Goal: Information Seeking & Learning: Learn about a topic

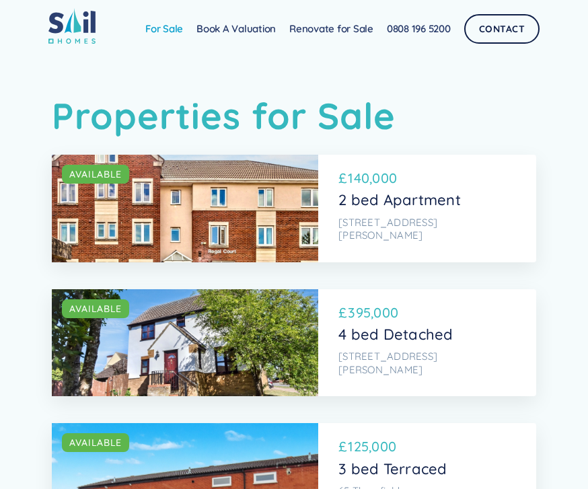
click at [172, 32] on link "For Sale" at bounding box center [164, 28] width 51 height 27
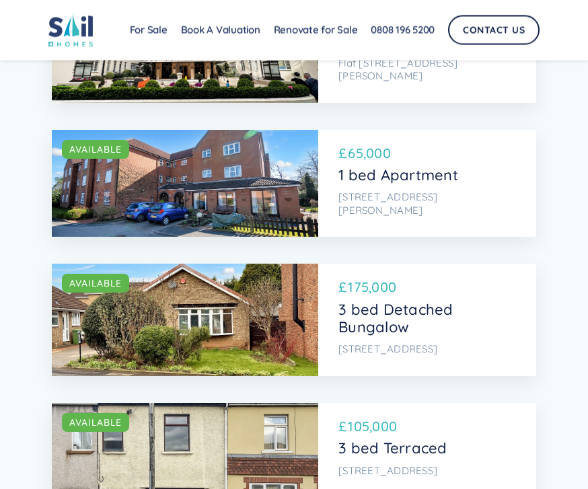
scroll to position [3425, 0]
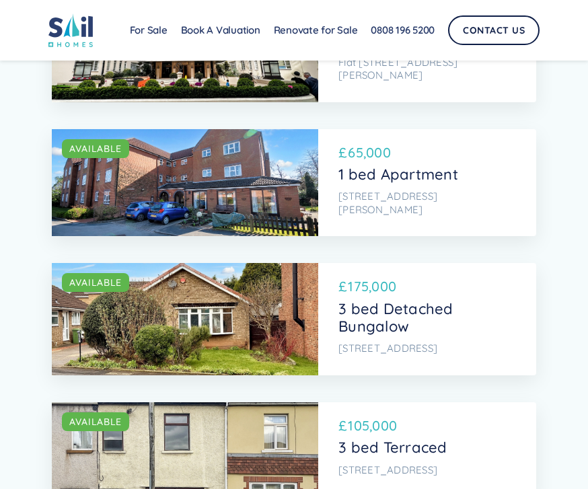
click at [153, 263] on div "SOLD AVAILABLE" at bounding box center [185, 319] width 266 height 112
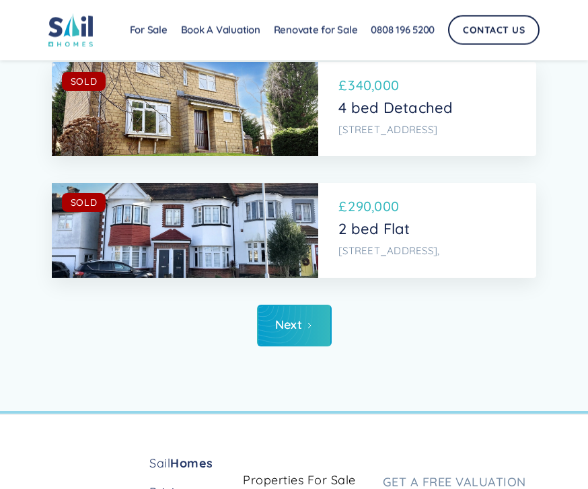
scroll to position [7663, 0]
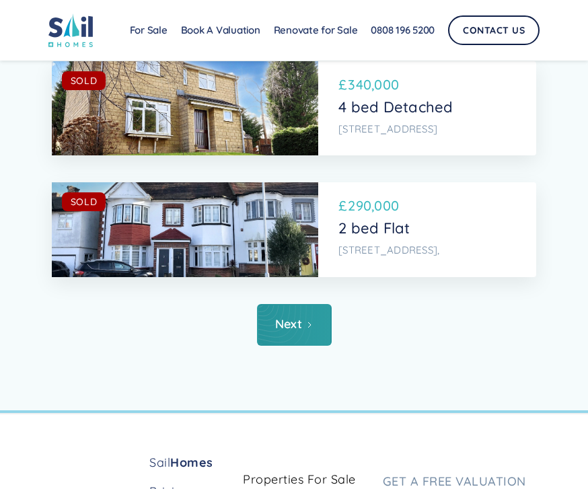
click at [306, 321] on icon "Next Page" at bounding box center [309, 325] width 8 height 8
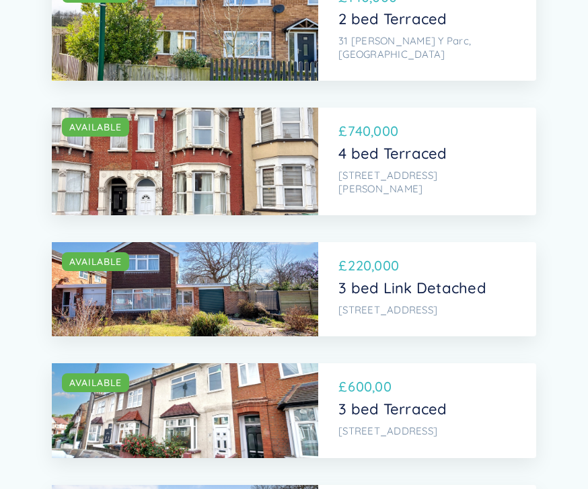
scroll to position [4505, 0]
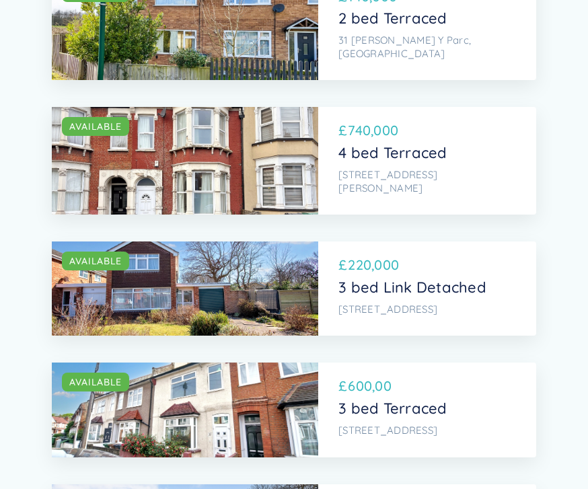
click at [200, 363] on div "SOLD AVAILABLE" at bounding box center [185, 410] width 266 height 94
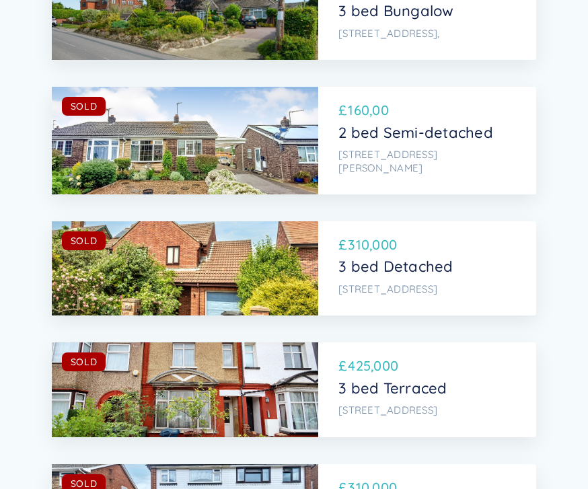
scroll to position [7028, 0]
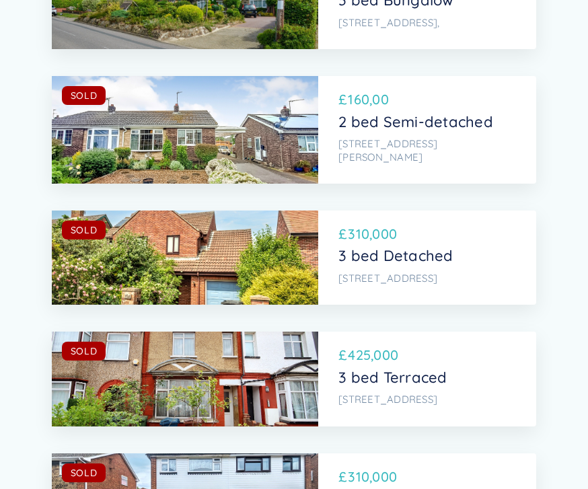
click at [190, 332] on div "SOLD AVAILABLE" at bounding box center [185, 379] width 266 height 94
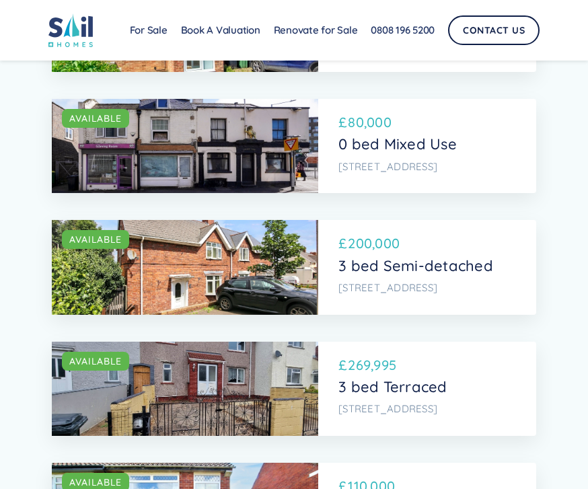
scroll to position [742, 0]
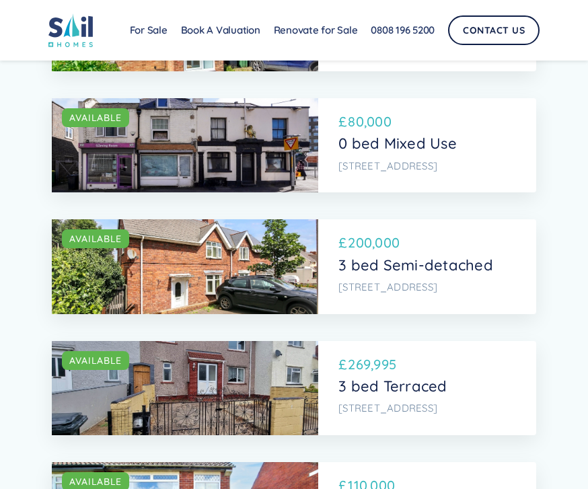
click at [191, 240] on div "SOLD AVAILABLE" at bounding box center [185, 266] width 266 height 94
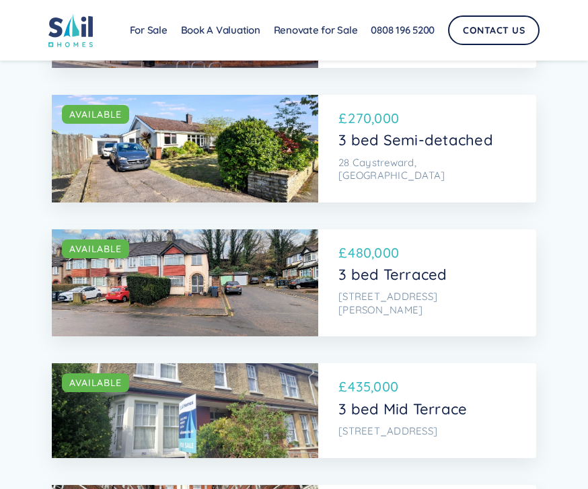
scroll to position [2945, 0]
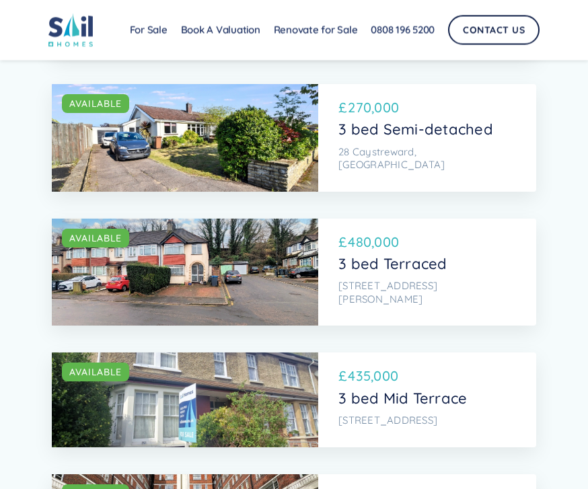
click at [161, 219] on div "SOLD AVAILABLE" at bounding box center [185, 273] width 266 height 108
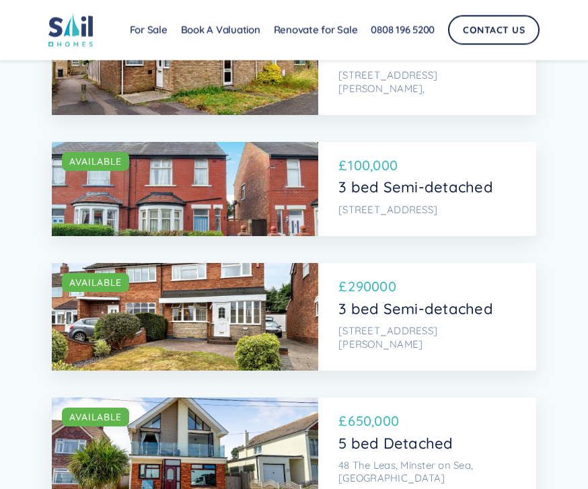
scroll to position [1512, 0]
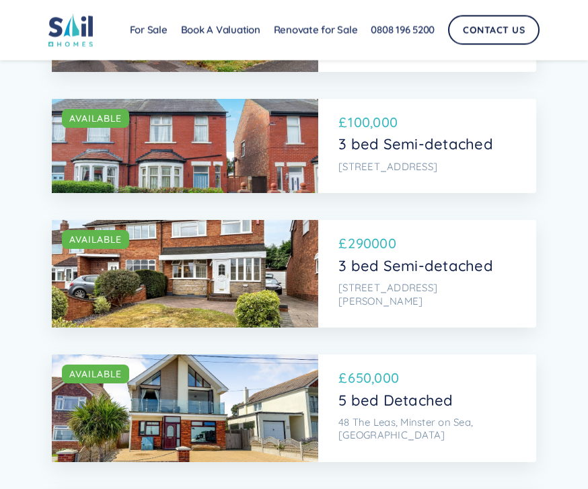
click at [158, 221] on div "SOLD AVAILABLE" at bounding box center [185, 275] width 266 height 108
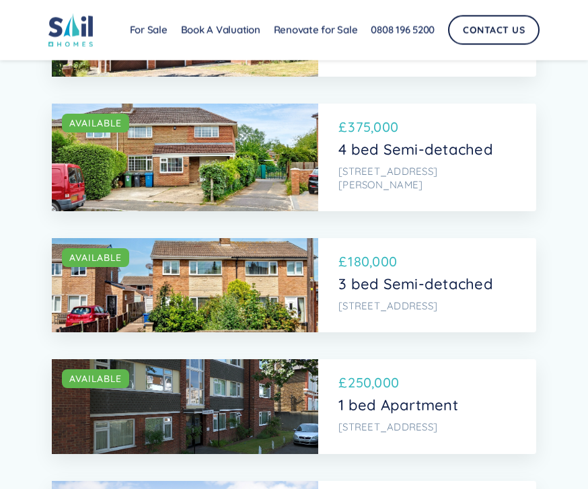
scroll to position [2174, 0]
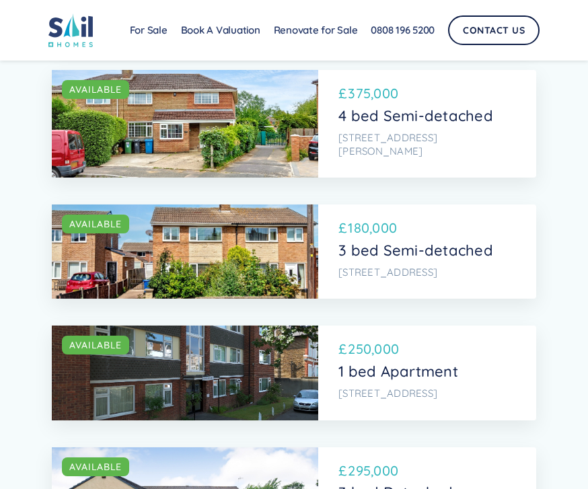
click at [196, 326] on div "SOLD AVAILABLE" at bounding box center [185, 373] width 266 height 94
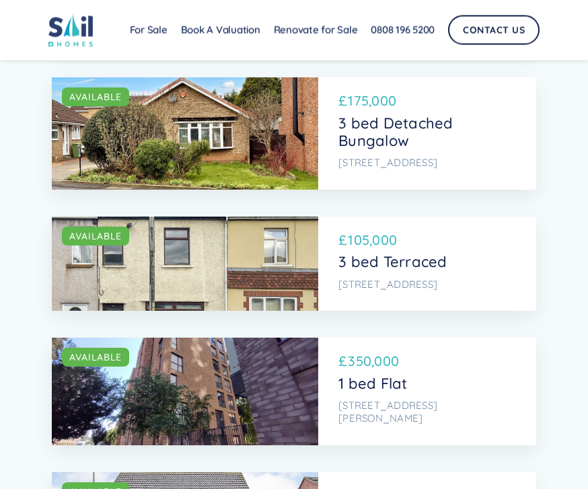
scroll to position [3611, 0]
click at [161, 348] on div "SOLD AVAILABLE" at bounding box center [190, 357] width 256 height 19
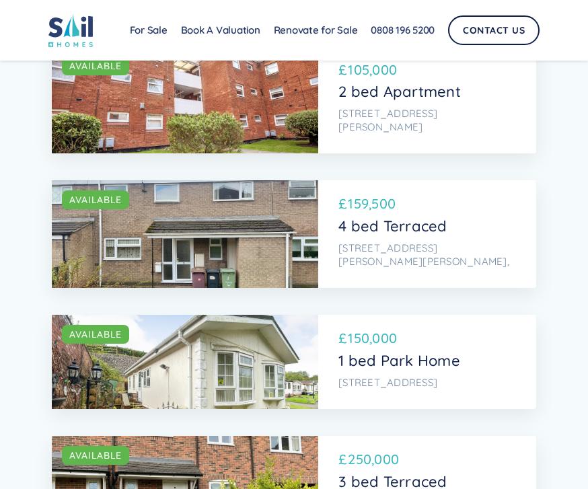
scroll to position [5818, 0]
click at [182, 447] on div "SOLD AVAILABLE" at bounding box center [190, 456] width 256 height 19
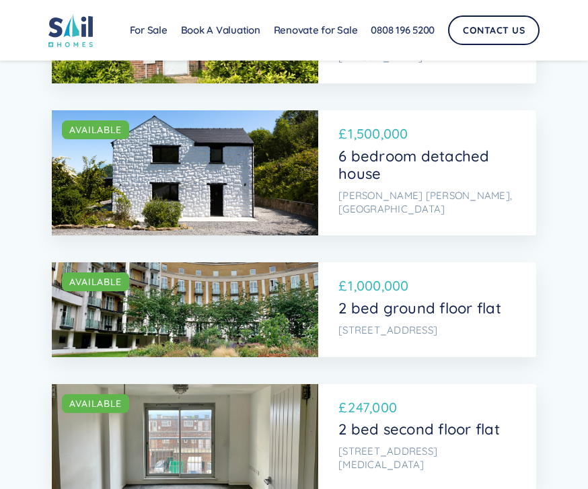
scroll to position [6300, 0]
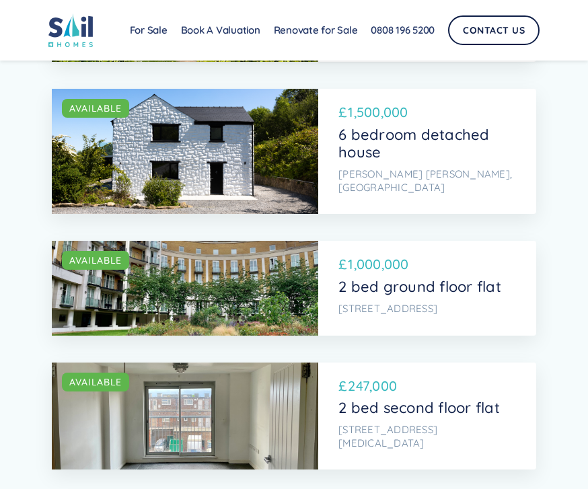
click at [176, 363] on div "SOLD AVAILABLE" at bounding box center [185, 417] width 266 height 108
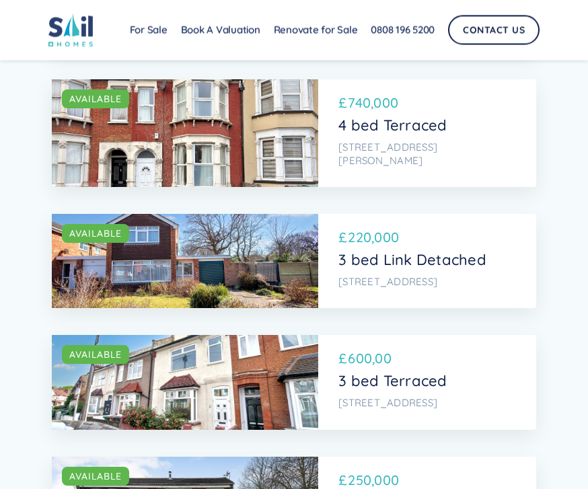
scroll to position [4533, 0]
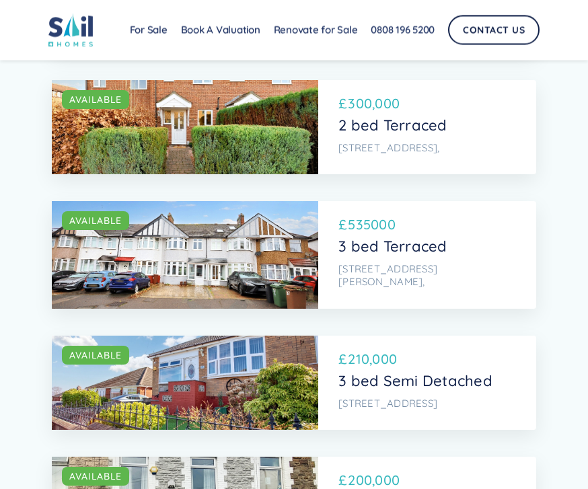
scroll to position [5165, 0]
click at [166, 336] on div "SOLD AVAILABLE" at bounding box center [185, 383] width 266 height 94
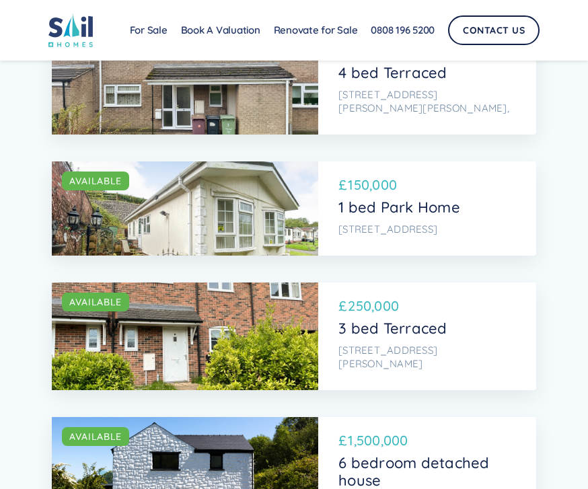
scroll to position [5992, 0]
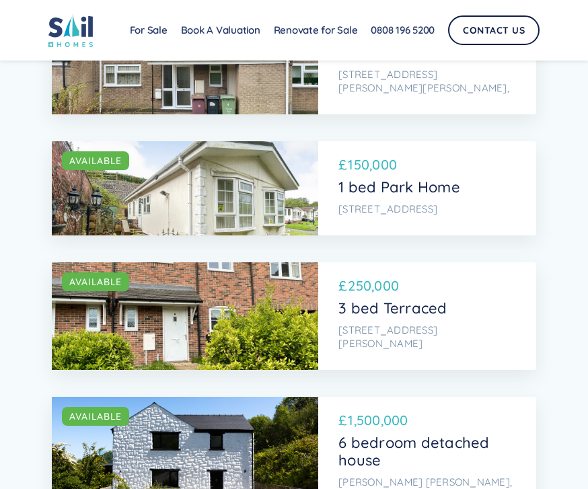
click at [60, 262] on div "SOLD AVAILABLE" at bounding box center [185, 316] width 266 height 108
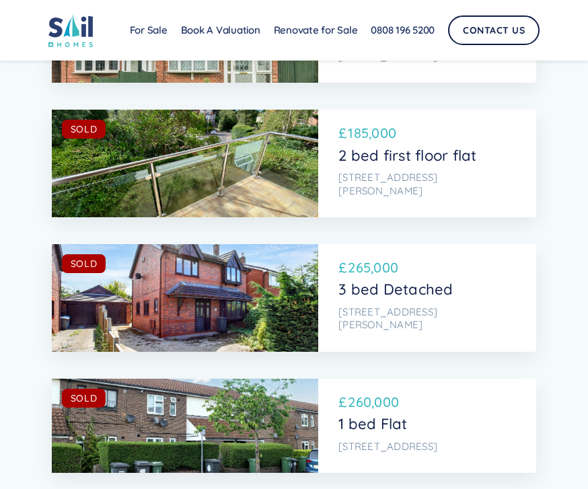
scroll to position [7260, 0]
